Goal: Information Seeking & Learning: Learn about a topic

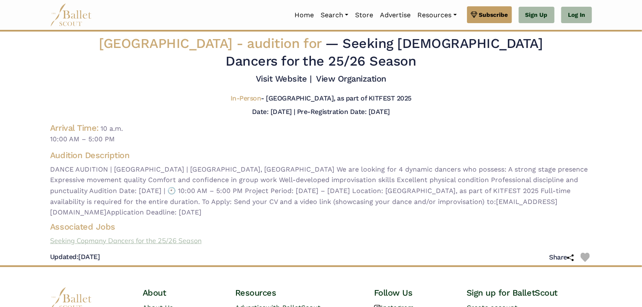
drag, startPoint x: 153, startPoint y: 235, endPoint x: 321, endPoint y: 247, distance: 168.6
click at [321, 247] on div "[GEOGRAPHIC_DATA] - audition for — Seeking [DEMOGRAPHIC_DATA] Dancers for the 2…" at bounding box center [320, 150] width 555 height 230
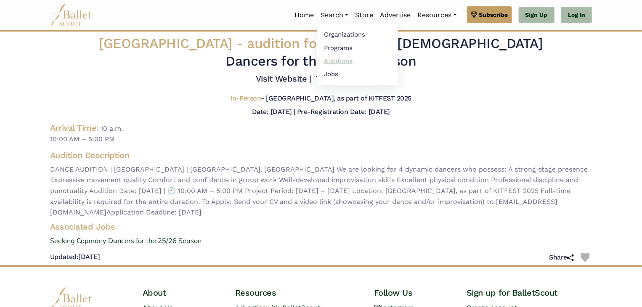
click at [338, 61] on link "Auditions" at bounding box center [357, 60] width 81 height 13
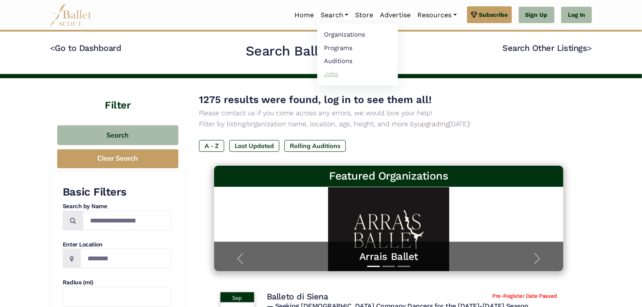
click at [326, 75] on link "Jobs" at bounding box center [357, 73] width 81 height 13
